Goal: Download file/media

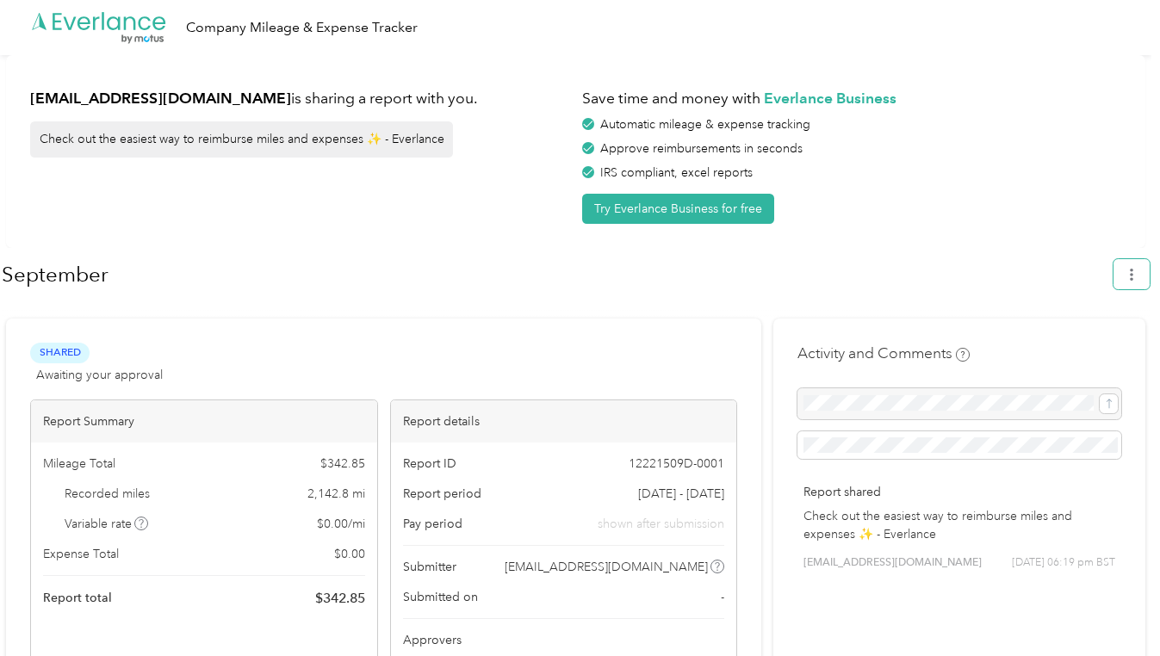
click at [1134, 277] on icon "button" at bounding box center [1131, 275] width 3 height 12
click at [1085, 346] on span "Download" at bounding box center [1091, 355] width 57 height 18
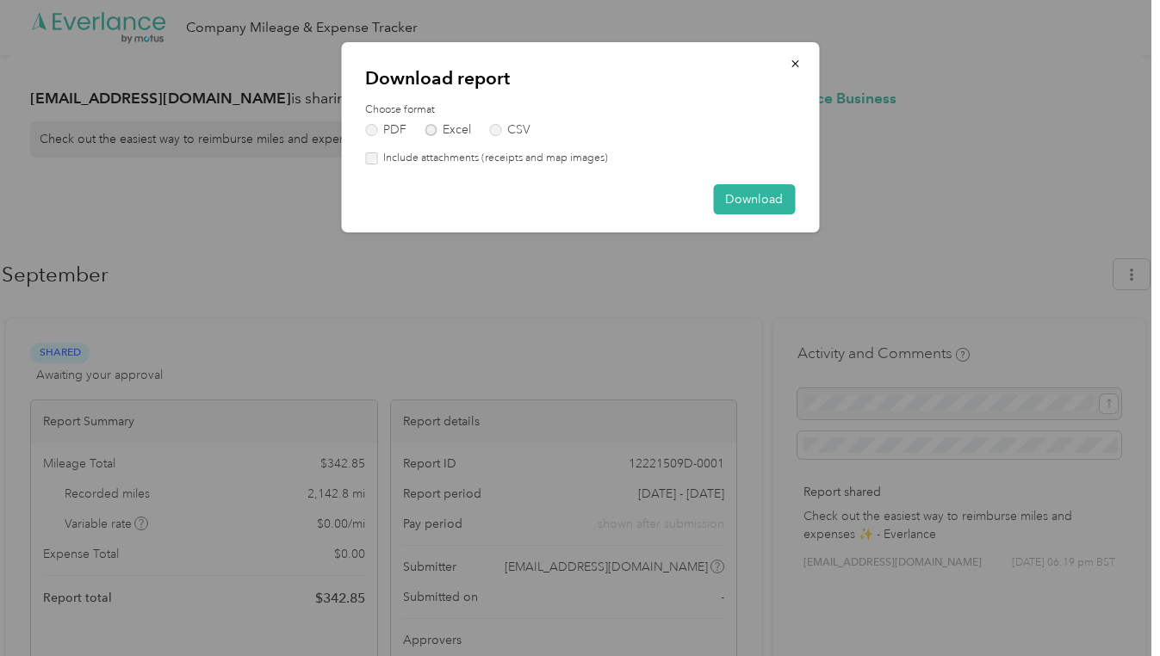
click at [438, 126] on label "Excel" at bounding box center [448, 130] width 47 height 12
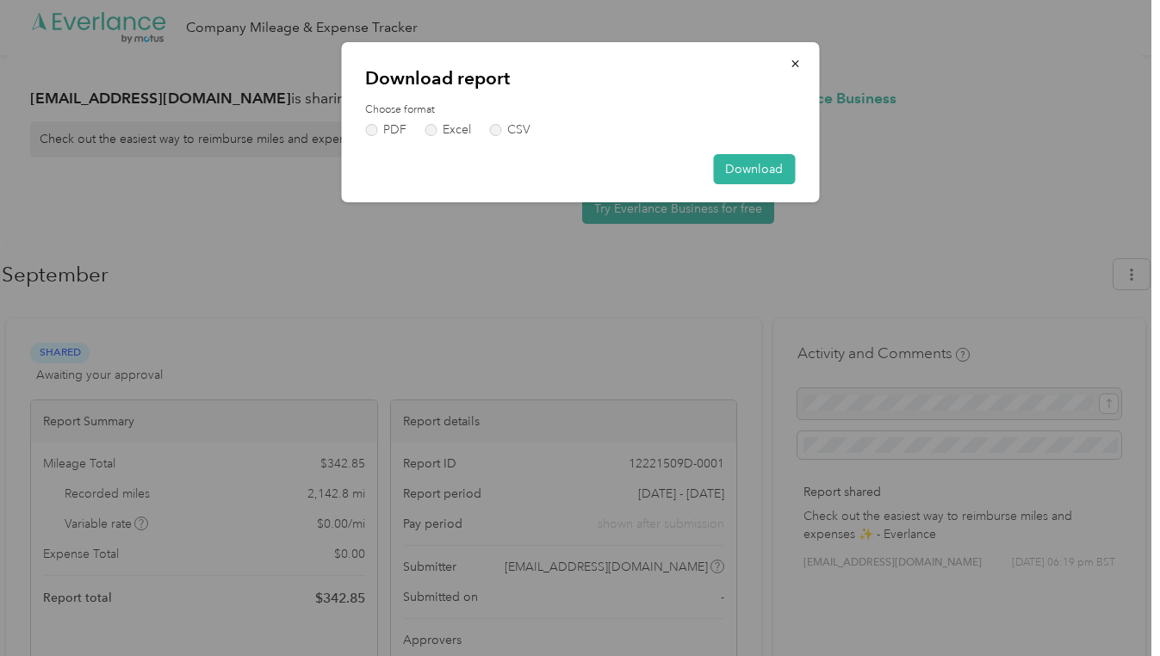
click at [767, 171] on button "Download" at bounding box center [754, 169] width 82 height 30
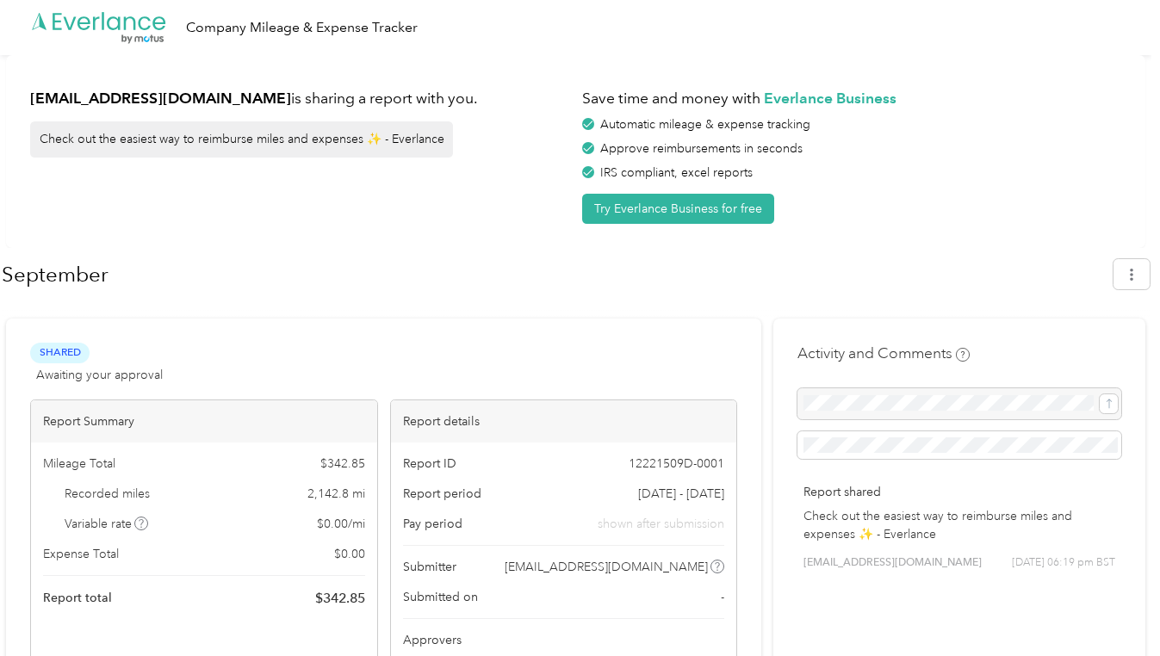
click at [498, 268] on h1 "September" at bounding box center [552, 274] width 1100 height 41
